Goal: Information Seeking & Learning: Check status

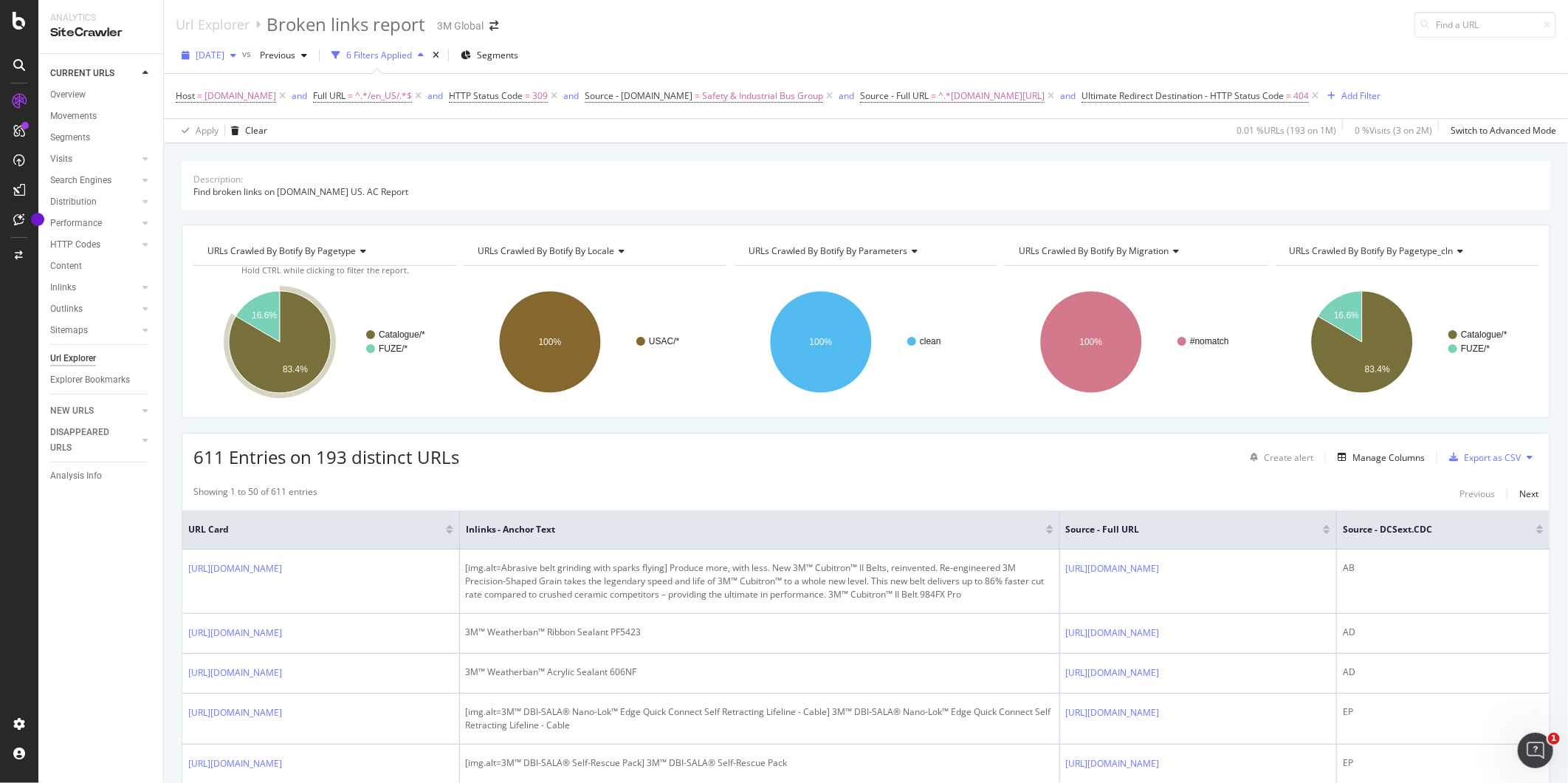
click at [224, 59] on span "[DATE]" at bounding box center [210, 54] width 28 height 12
click at [249, 114] on div "[DATE] 990K URLs" at bounding box center [273, 108] width 176 height 22
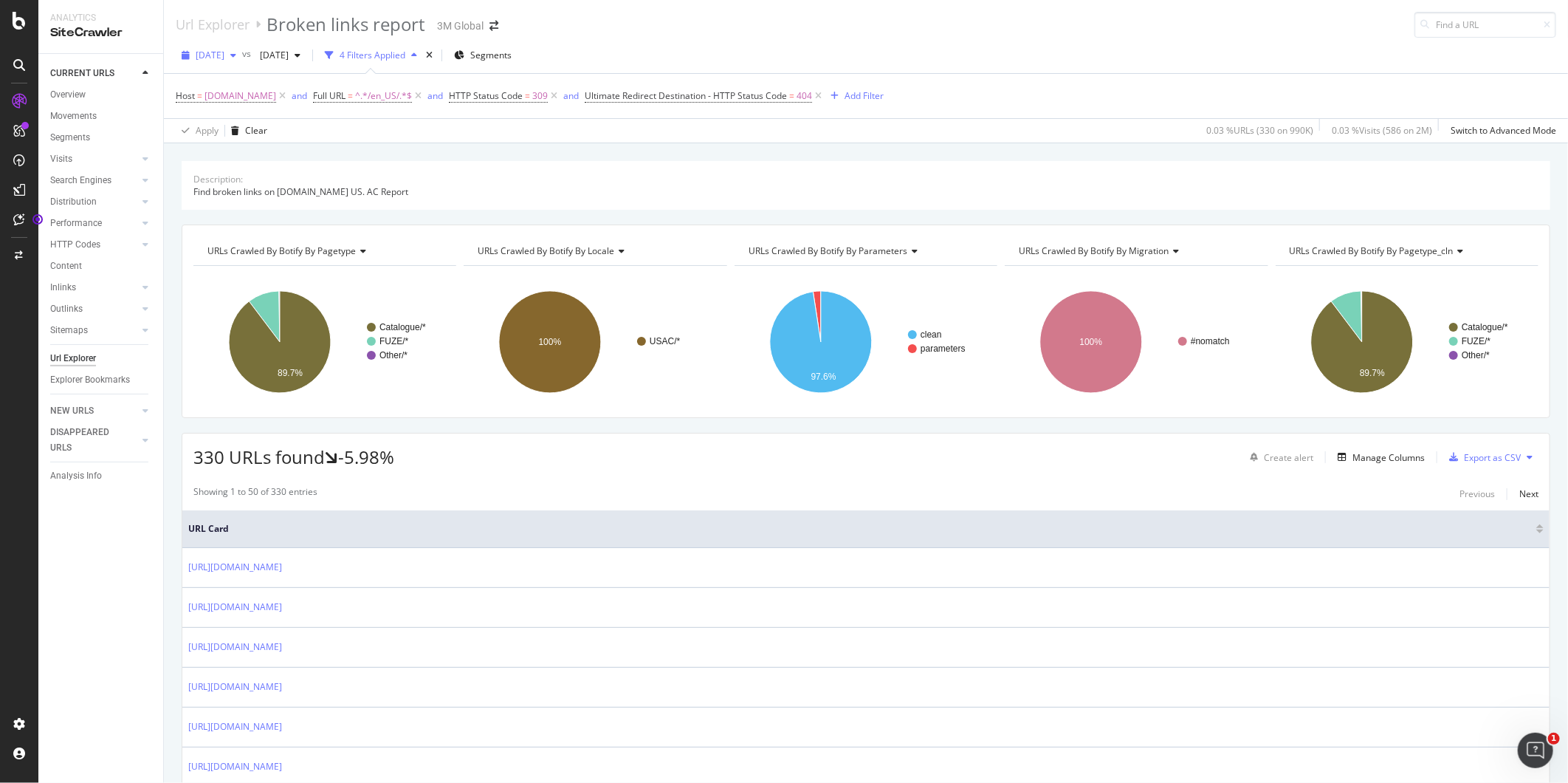
drag, startPoint x: 206, startPoint y: 63, endPoint x: 318, endPoint y: 371, distance: 327.7
click at [234, 61] on div "[DATE]" at bounding box center [209, 55] width 66 height 22
click at [666, 23] on div "Url Explorer Broken links report 3M Global" at bounding box center [866, 19] width 1404 height 38
click at [1356, 444] on div "330 URLs found -5.98% Create alert Manage Columns Export as CSV" at bounding box center [866, 452] width 1367 height 36
click at [1367, 456] on div "Manage Columns" at bounding box center [1388, 457] width 72 height 12
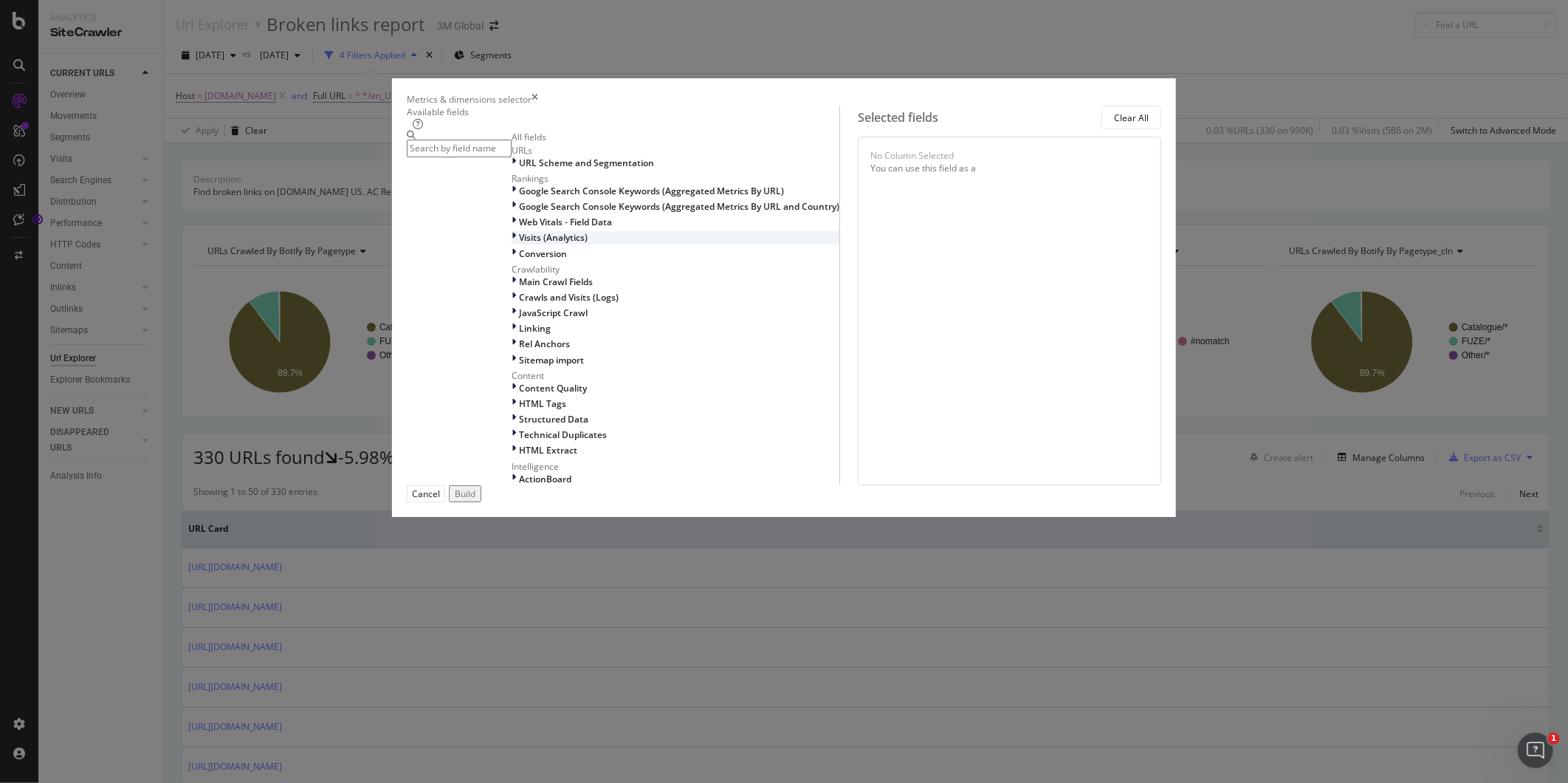
click at [526, 243] on span "Visits (Analytics)" at bounding box center [554, 237] width 69 height 12
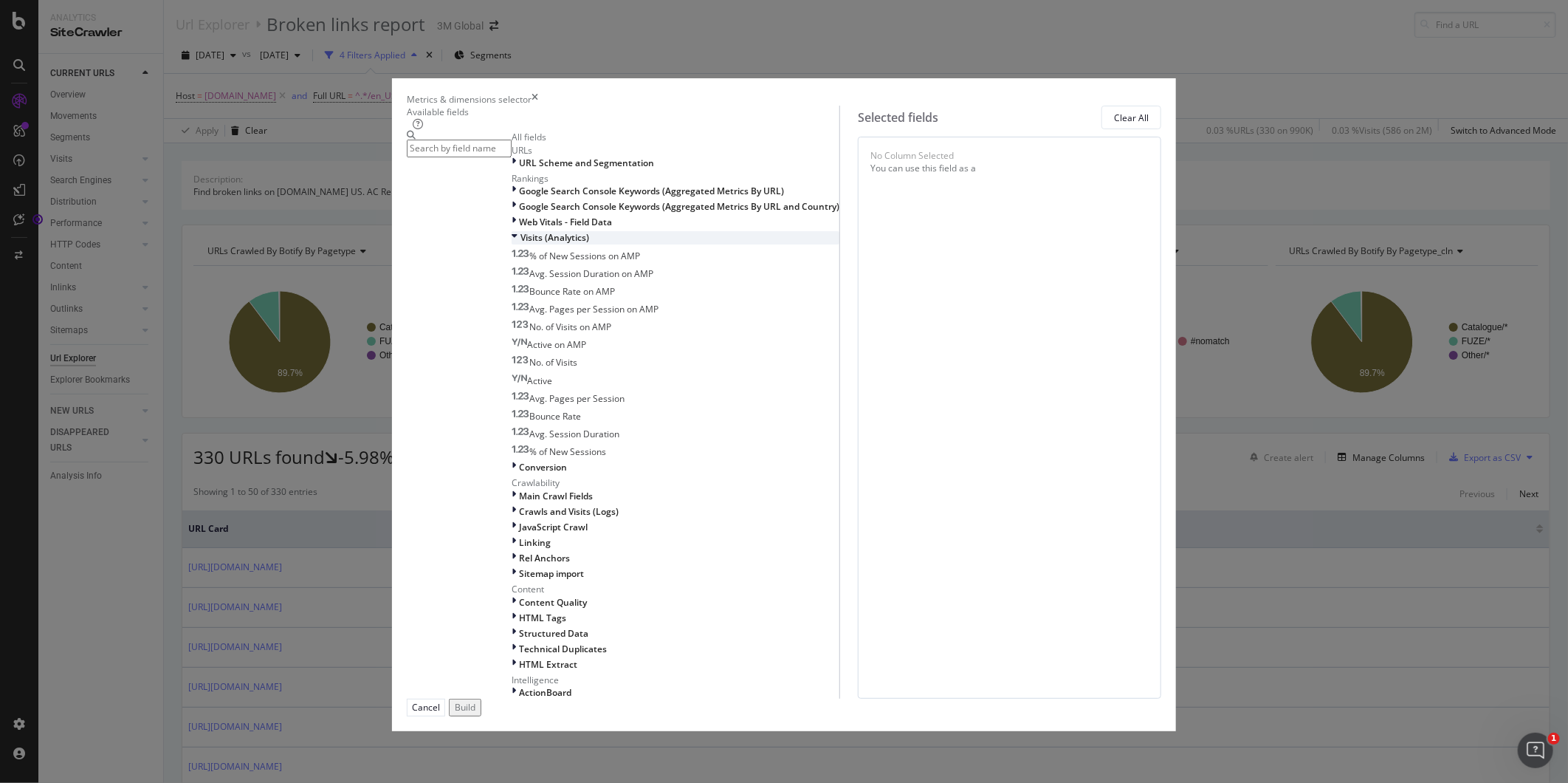
click at [520, 243] on span "Visits (Analytics)" at bounding box center [555, 237] width 69 height 12
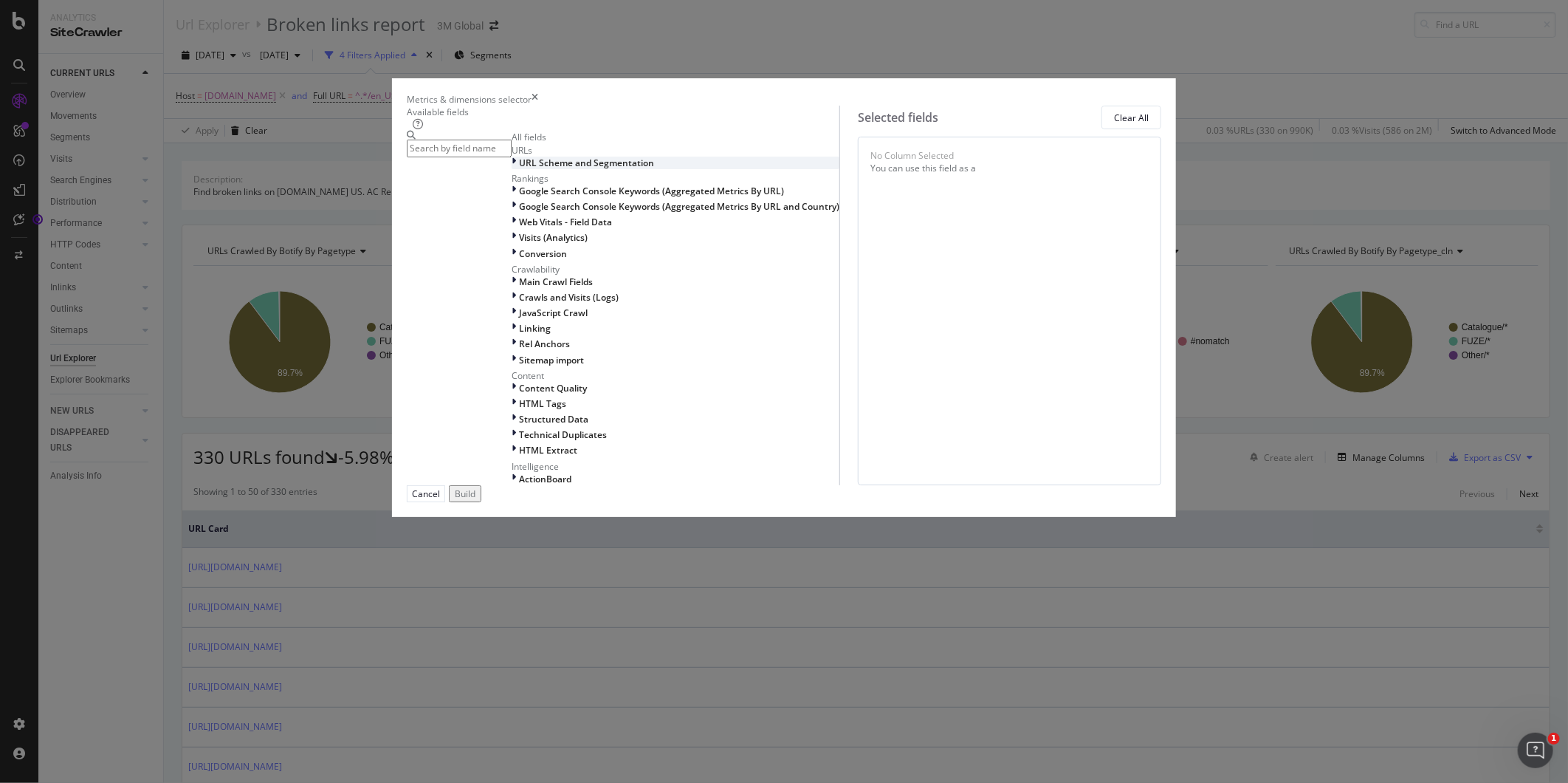
click at [521, 169] on span "URL Scheme and Segmentation" at bounding box center [587, 162] width 135 height 12
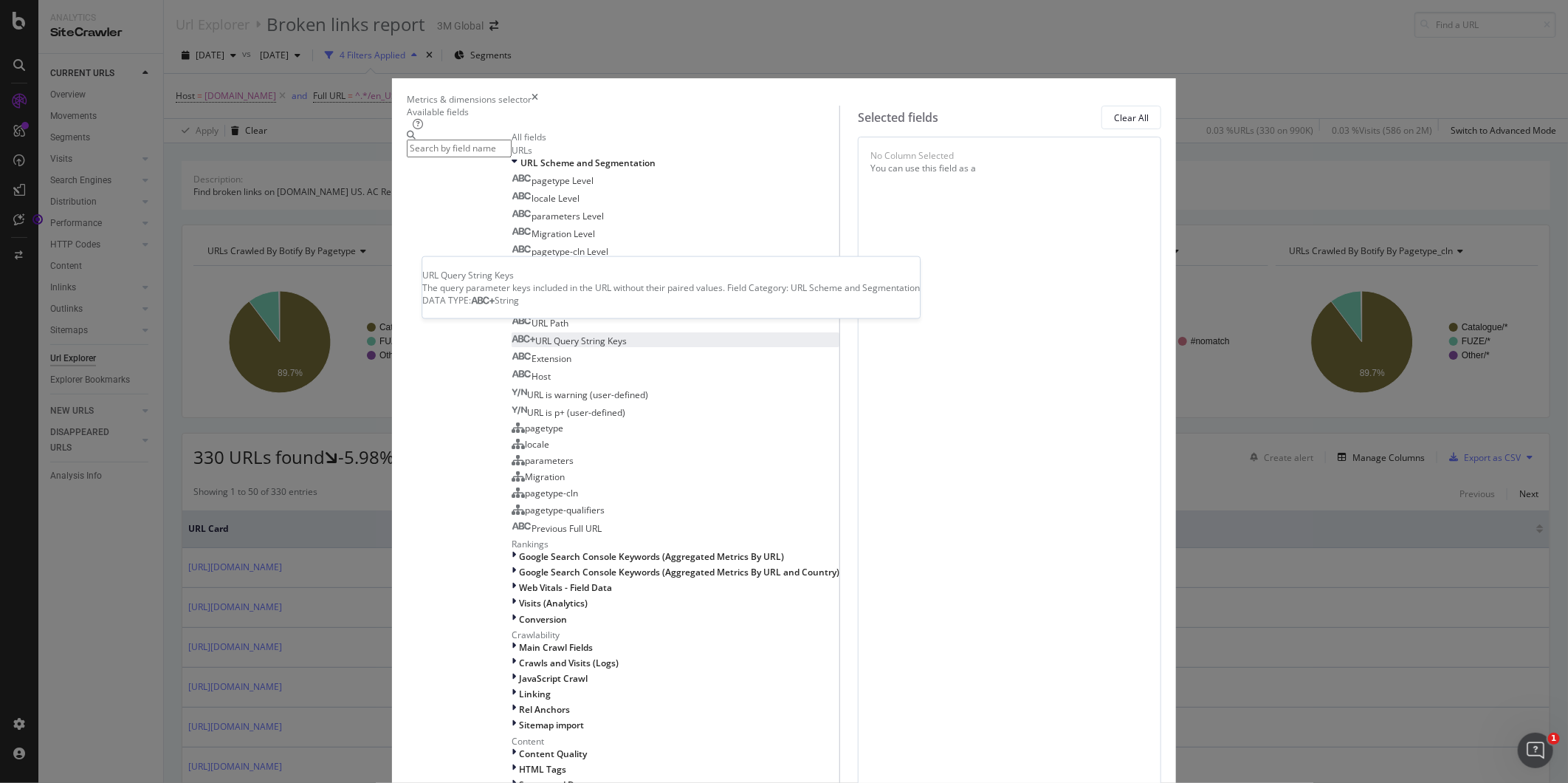
scroll to position [328, 0]
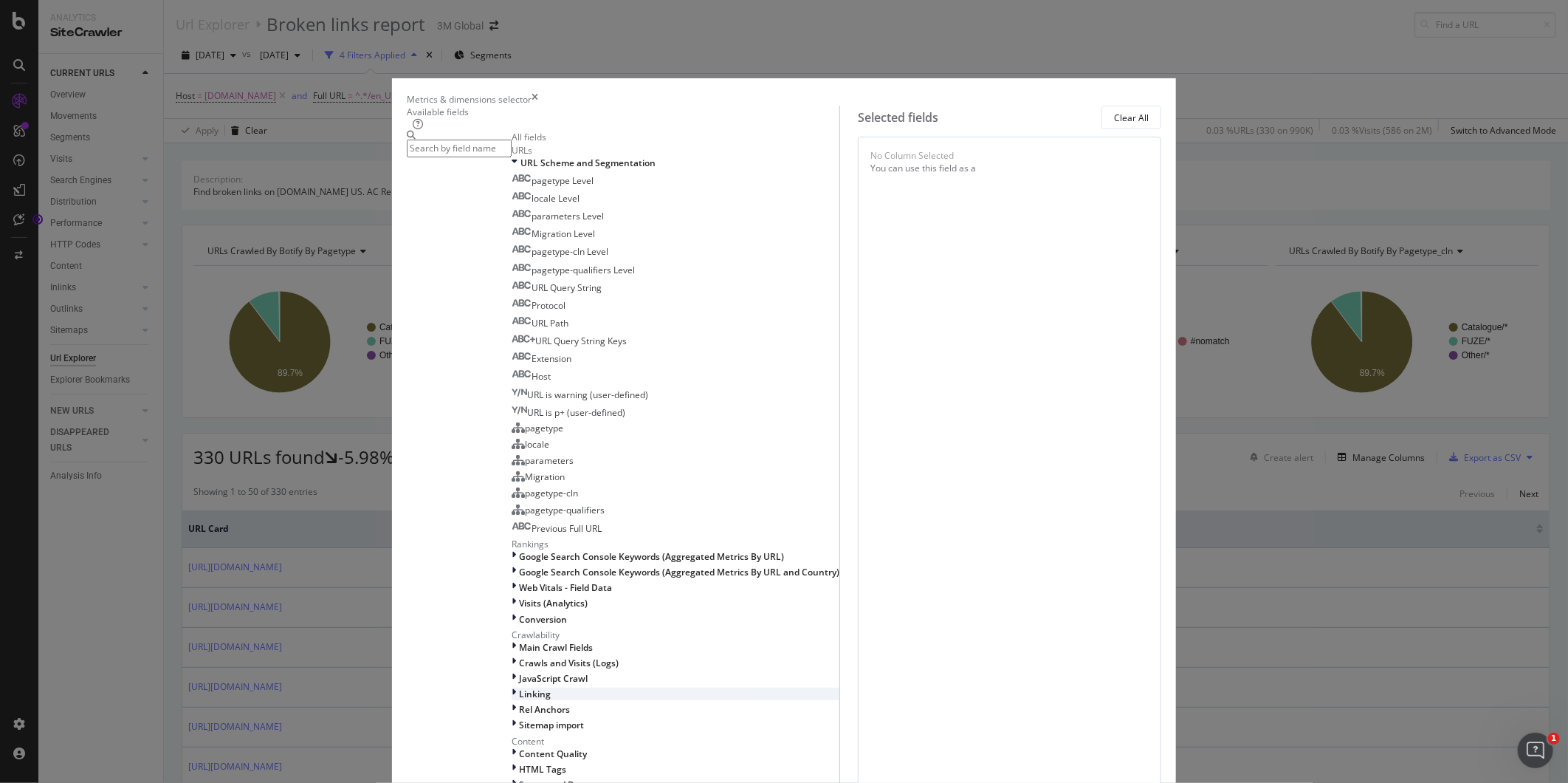
click at [563, 687] on div "Linking" at bounding box center [676, 693] width 327 height 12
click at [520, 716] on div "Inlinks (Counters & Samples)" at bounding box center [679, 721] width 321 height 12
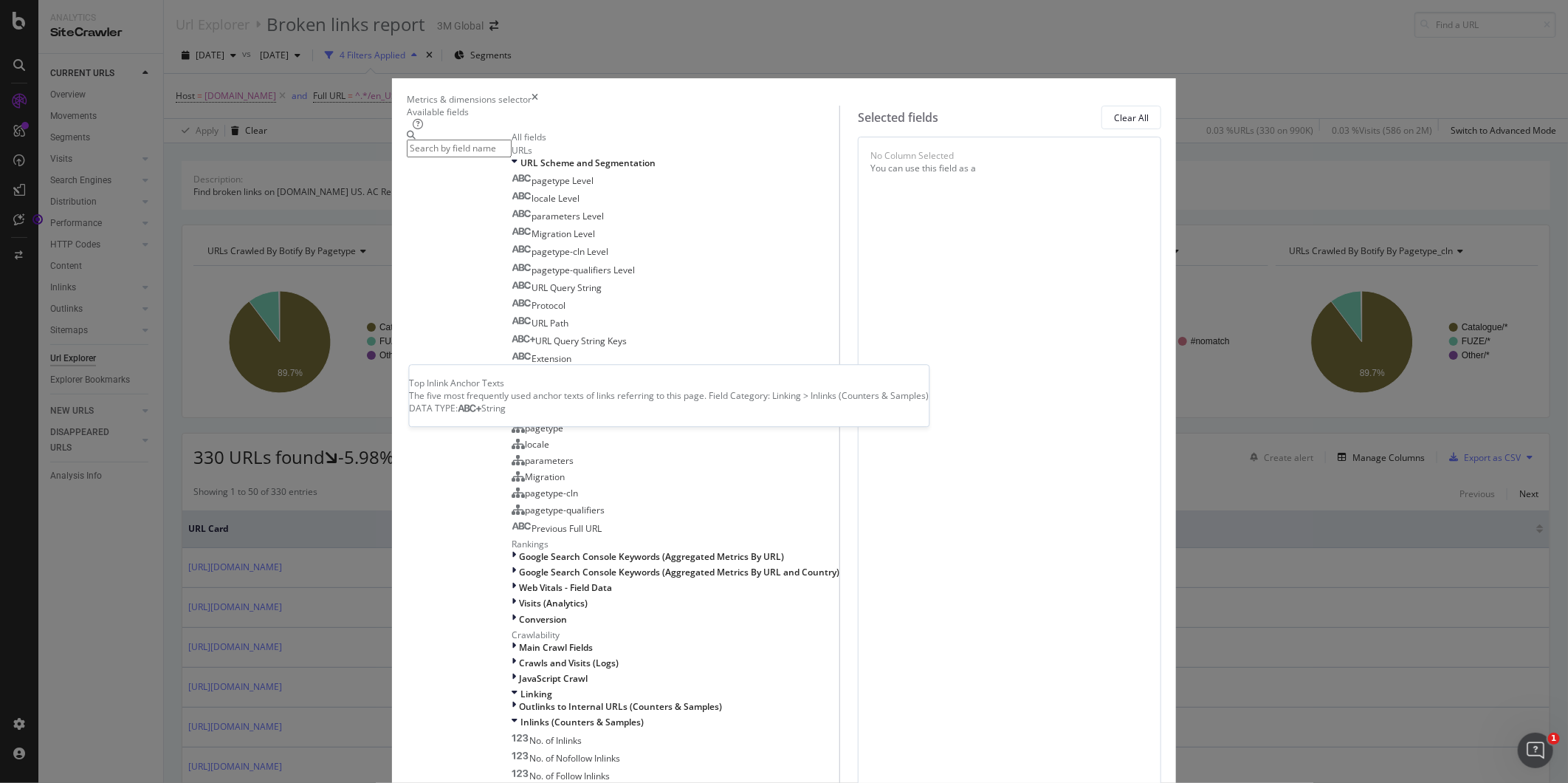
scroll to position [821, 0]
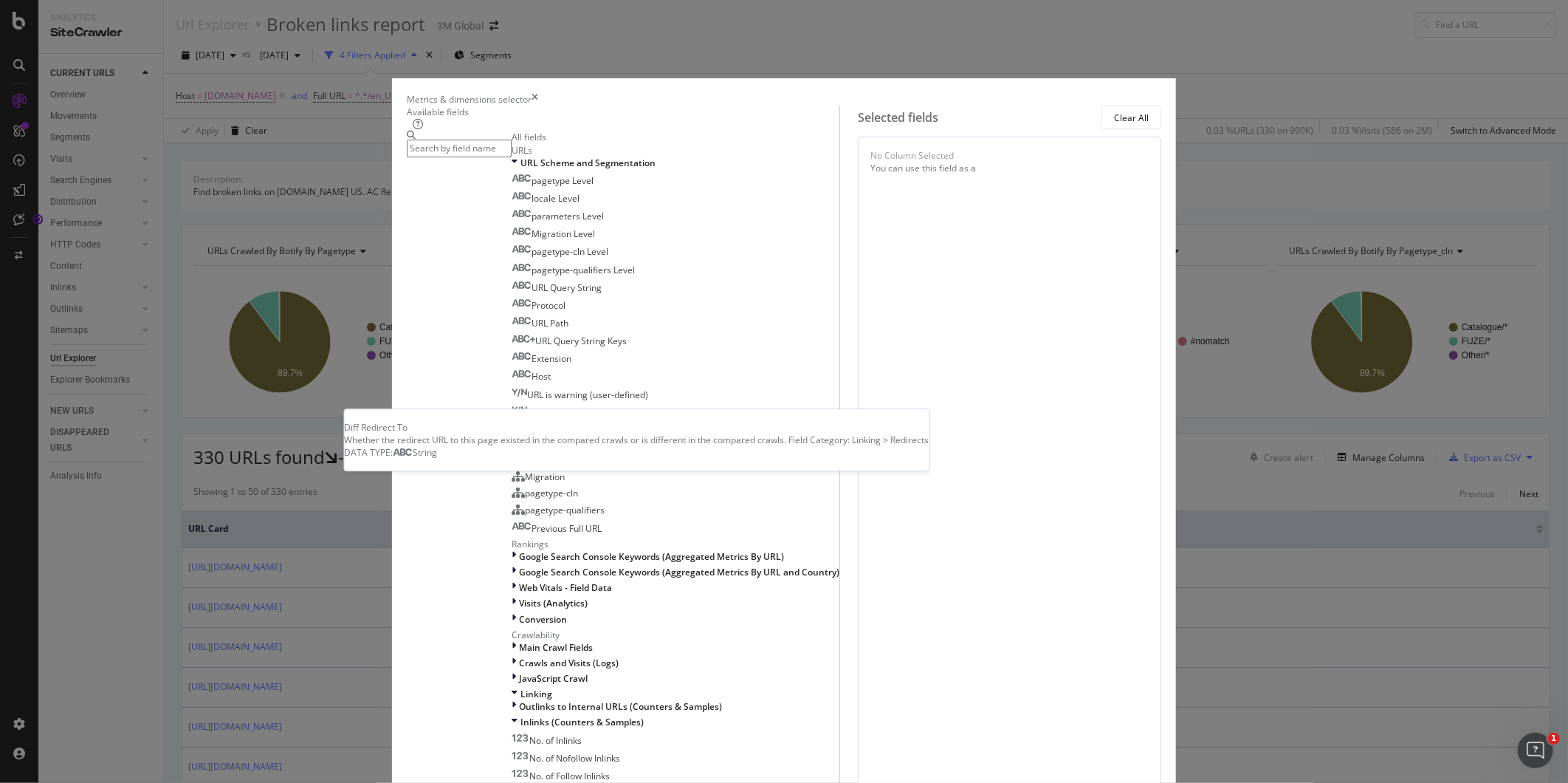
scroll to position [985, 0]
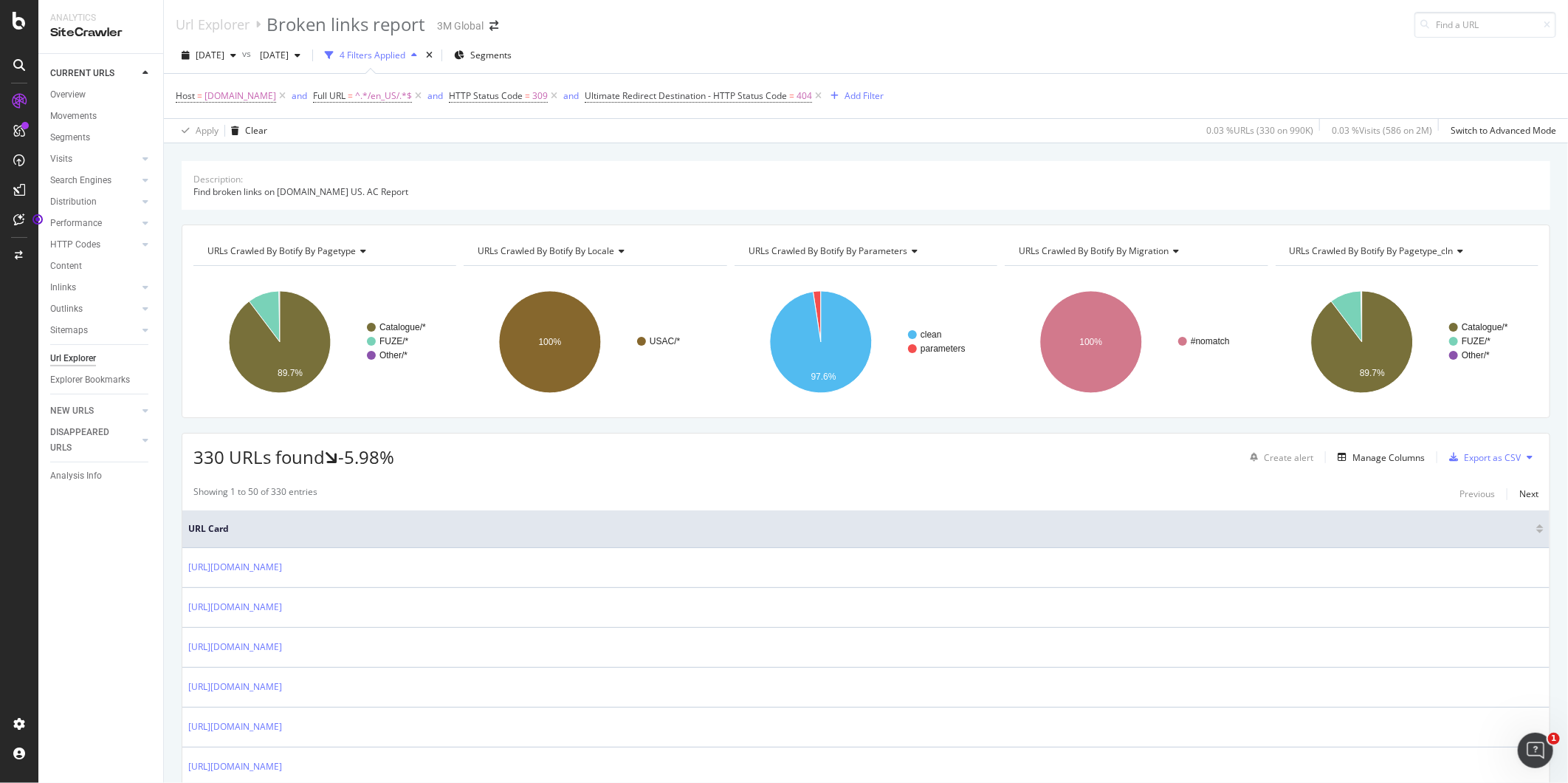
click at [585, 148] on div "Description: Find broken links on [DOMAIN_NAME] US. AC Report URLs Crawled By B…" at bounding box center [866, 160] width 1404 height 35
